Goal: Task Accomplishment & Management: Use online tool/utility

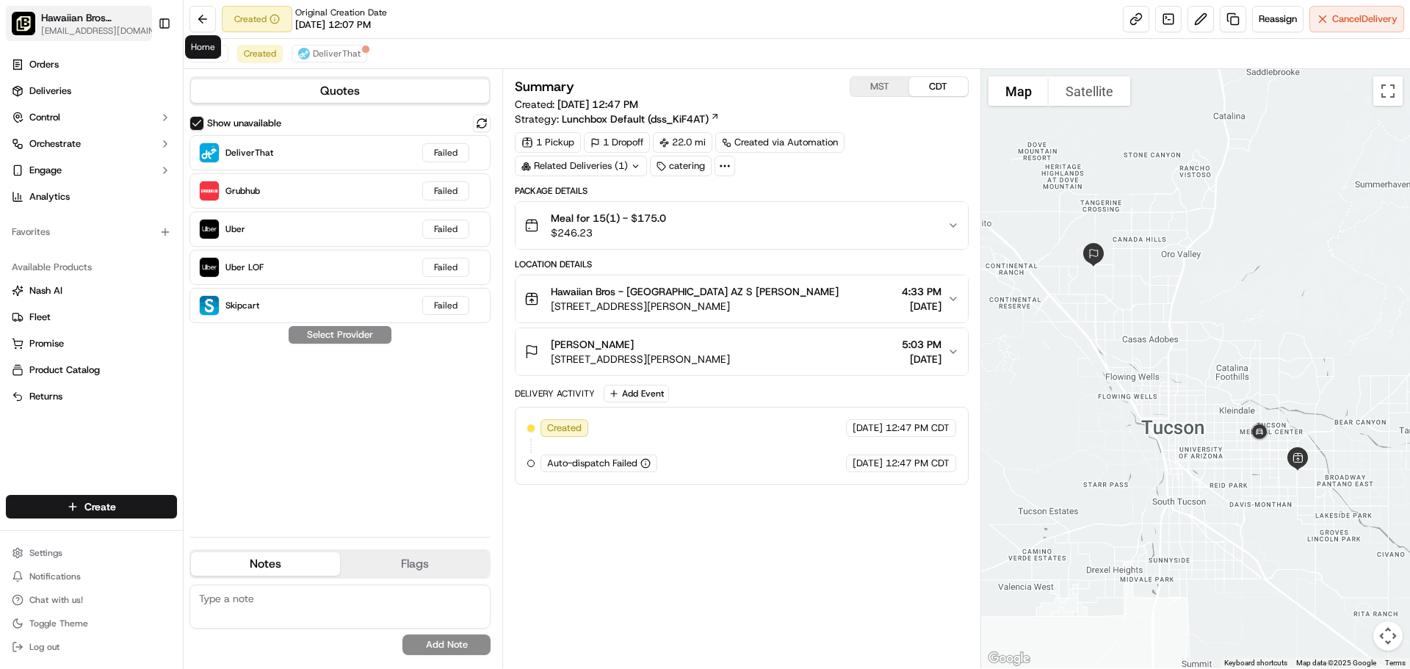
click at [111, 18] on span "Hawaiian Bros (Tucson_AZ_S. [GEOGRAPHIC_DATA])" at bounding box center [93, 17] width 105 height 15
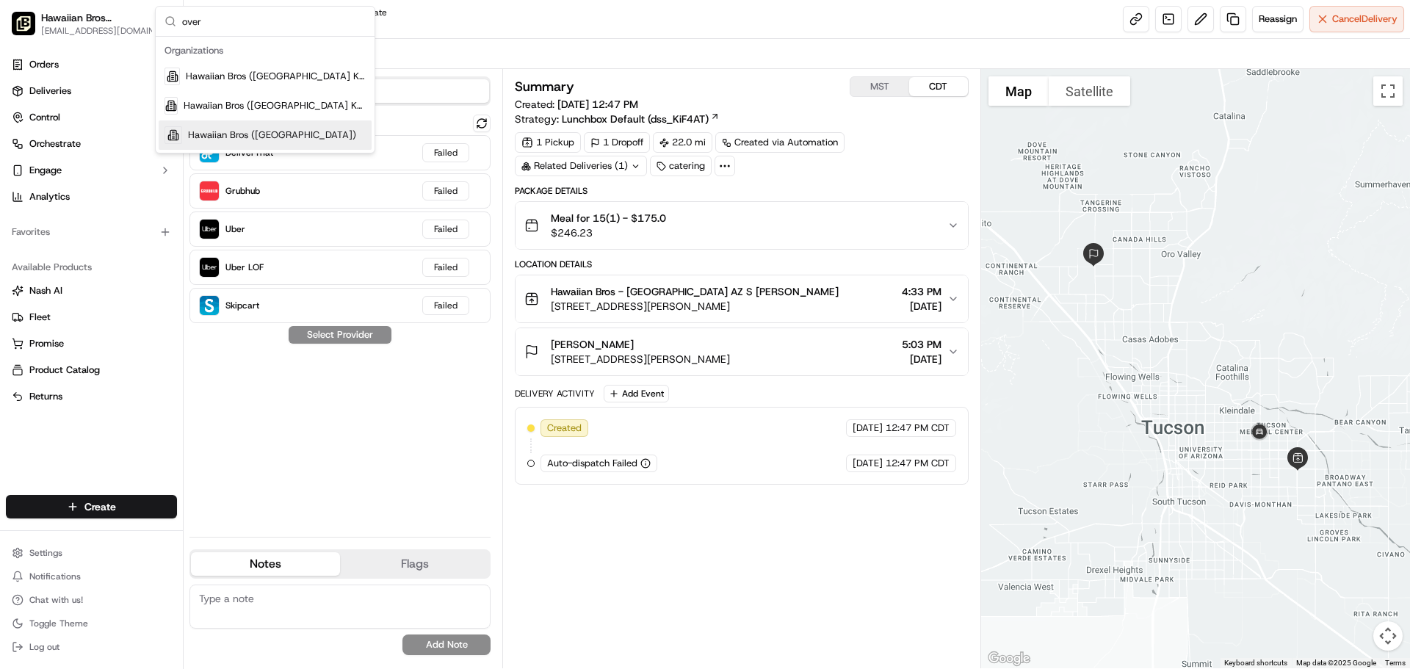
type input "over"
click at [297, 134] on span "Hawaiian Bros ([GEOGRAPHIC_DATA])" at bounding box center [272, 135] width 168 height 13
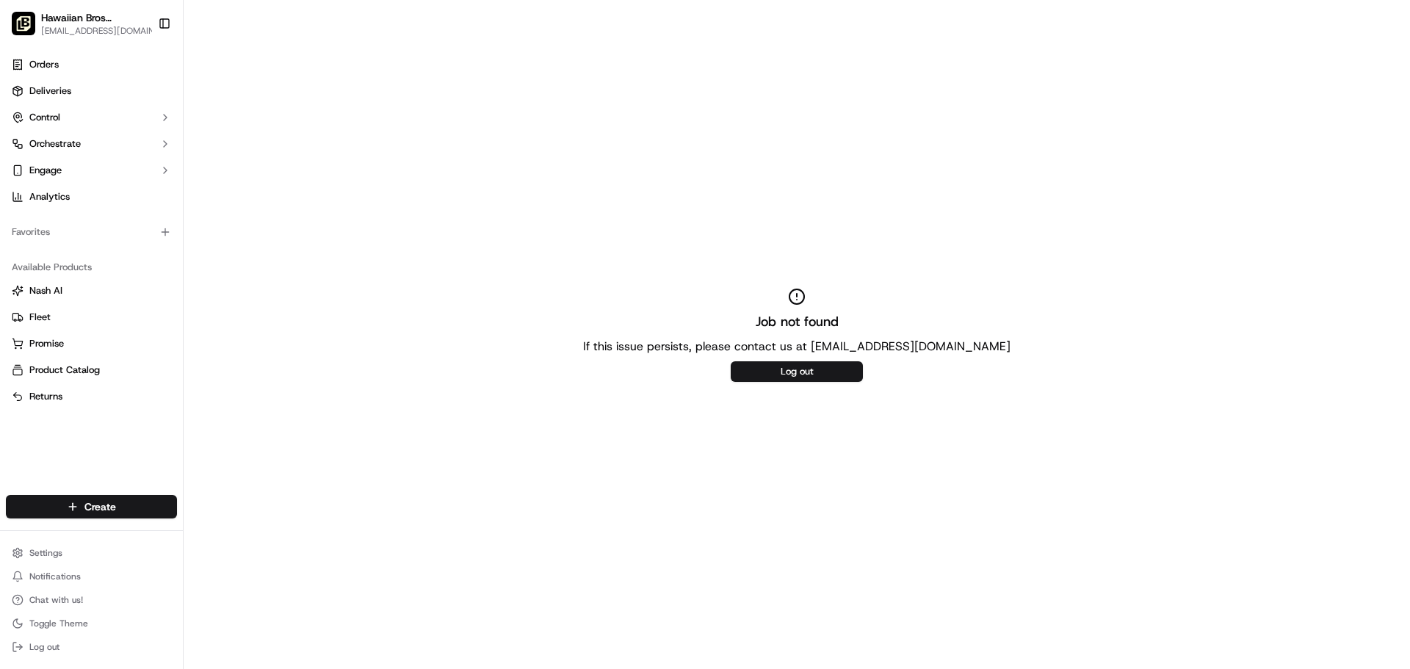
click at [834, 360] on div "Job not found If this issue persists, please contact us at support@usenash.com …" at bounding box center [797, 334] width 1227 height 669
click at [837, 369] on button "Log out" at bounding box center [797, 371] width 132 height 21
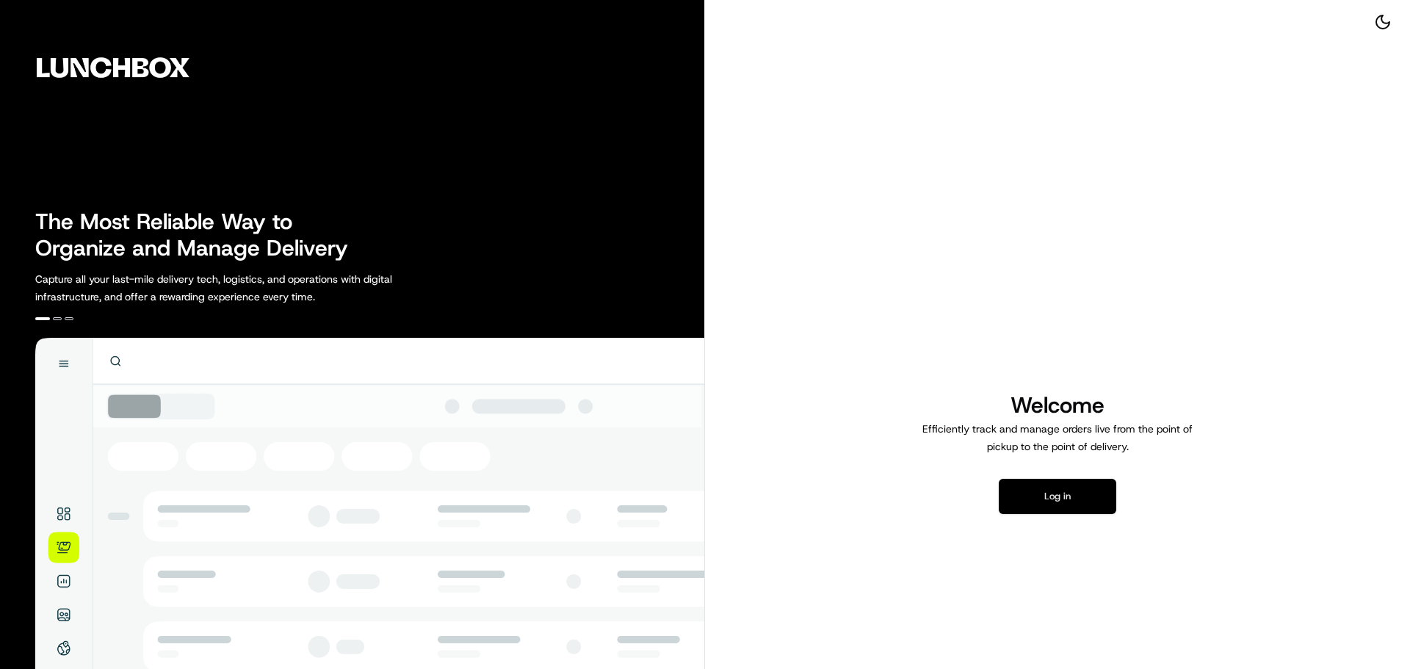
click at [1089, 500] on button "Log in" at bounding box center [1058, 496] width 118 height 35
